Goal: Task Accomplishment & Management: Manage account settings

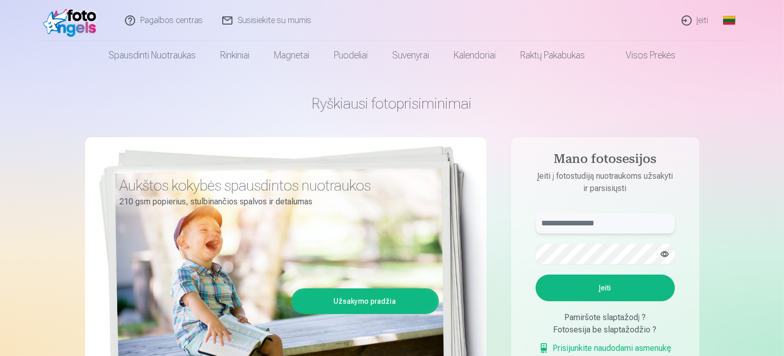
click at [599, 221] on input "text" at bounding box center [605, 223] width 139 height 20
type input "**********"
click at [631, 284] on button "Įeiti" at bounding box center [605, 287] width 139 height 27
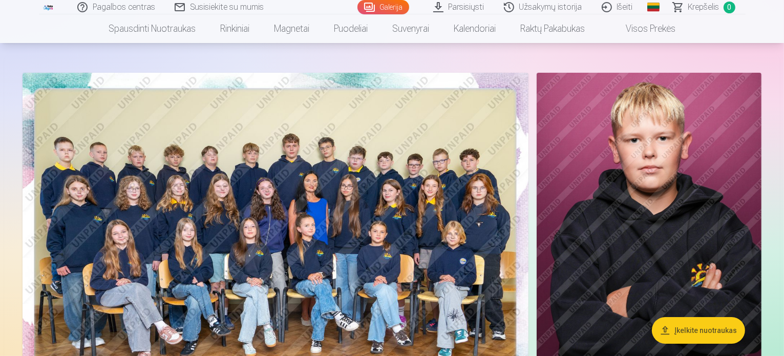
scroll to position [51, 0]
